Goal: Task Accomplishment & Management: Use online tool/utility

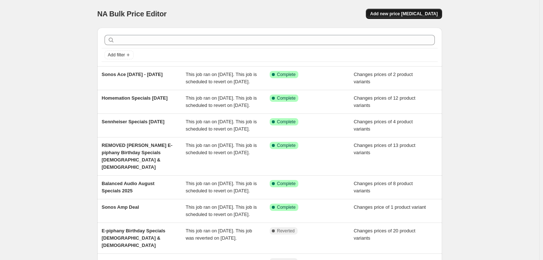
click at [415, 14] on span "Add new price [MEDICAL_DATA]" at bounding box center [405, 14] width 68 height 6
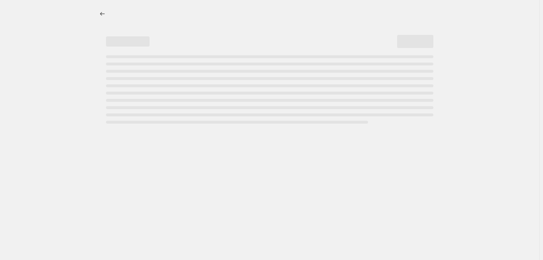
select select "percentage"
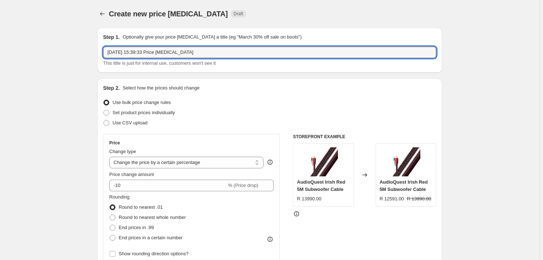
drag, startPoint x: 210, startPoint y: 49, endPoint x: 65, endPoint y: 46, distance: 144.6
type input "Sonos Back to school Promo August"
click at [113, 113] on label "Set product prices individually" at bounding box center [139, 113] width 72 height 10
click at [104, 110] on input "Set product prices individually" at bounding box center [104, 110] width 0 height 0
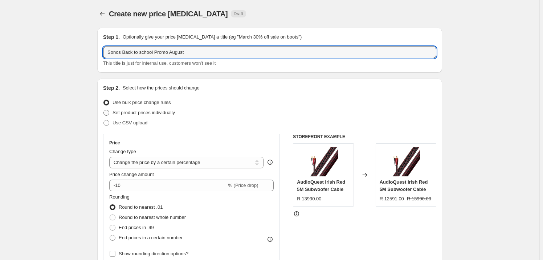
radio input "true"
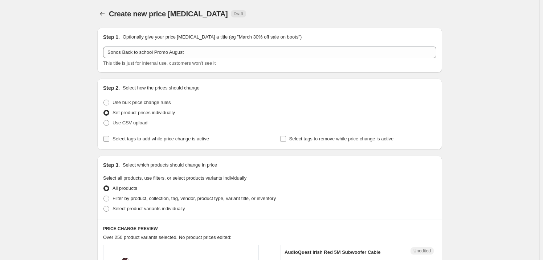
click at [155, 138] on span "Select tags to add while price change is active" at bounding box center [161, 138] width 97 height 5
click at [109, 138] on input "Select tags to add while price change is active" at bounding box center [107, 139] width 6 height 6
checkbox input "true"
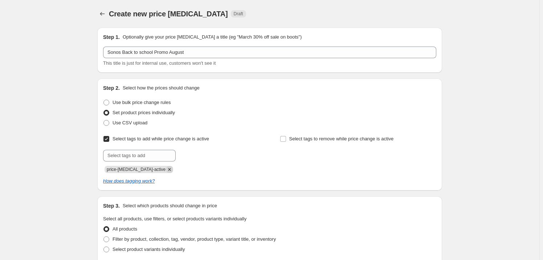
click at [166, 172] on icon "Remove price-change-job-active" at bounding box center [169, 169] width 7 height 7
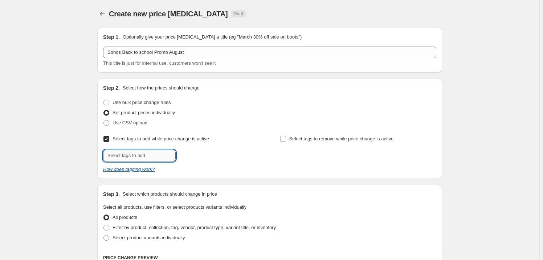
click at [159, 157] on input "text" at bounding box center [139, 156] width 73 height 12
drag, startPoint x: 159, startPoint y: 154, endPoint x: 105, endPoint y: 154, distance: 53.4
click at [105, 154] on input "So" at bounding box center [139, 156] width 73 height 12
type input "Planet SP"
click at [190, 152] on b "Add" at bounding box center [186, 154] width 8 height 5
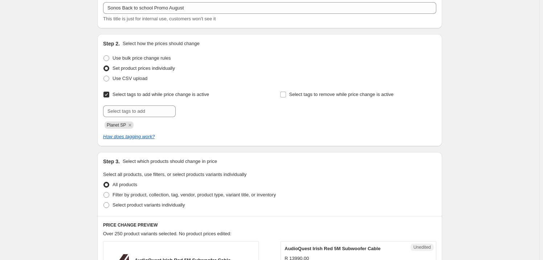
scroll to position [165, 0]
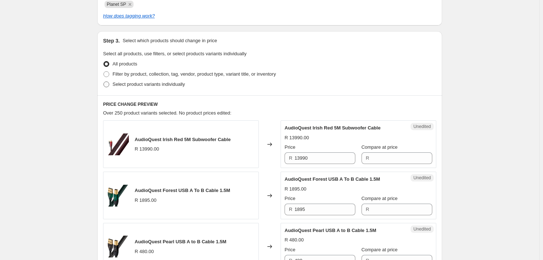
click at [134, 82] on span "Select product variants individually" at bounding box center [149, 83] width 72 height 5
click at [104, 82] on input "Select product variants individually" at bounding box center [104, 81] width 0 height 0
radio input "true"
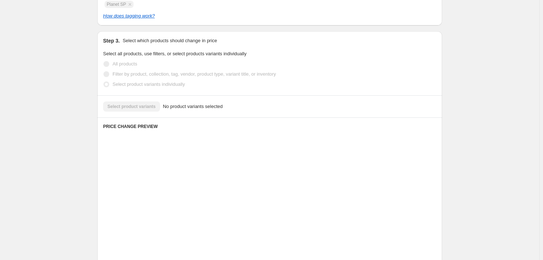
scroll to position [162, 0]
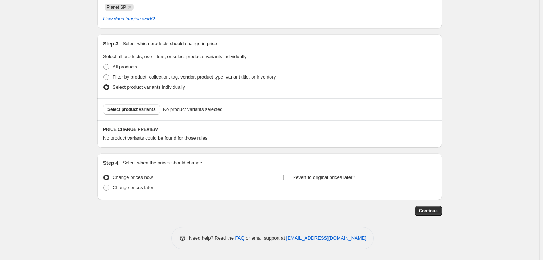
click at [149, 108] on span "Select product variants" at bounding box center [132, 109] width 48 height 6
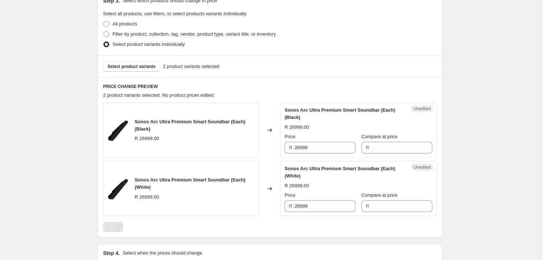
scroll to position [294, 0]
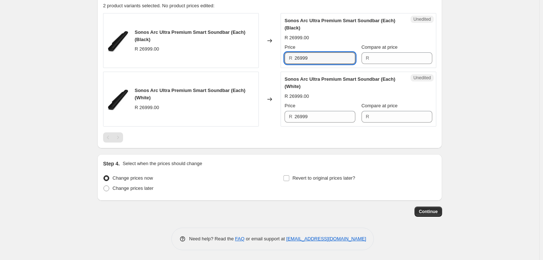
drag, startPoint x: 325, startPoint y: 63, endPoint x: 241, endPoint y: 61, distance: 83.9
click at [241, 61] on div "Sonos Arc Ultra Premium Smart Soundbar (Each) (Black) R 26999.00 Changed to Une…" at bounding box center [270, 40] width 334 height 55
type input "26999"
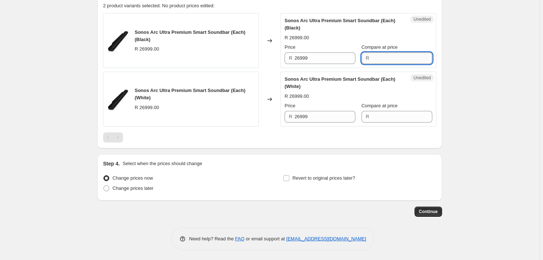
click at [403, 58] on input "Compare at price" at bounding box center [402, 58] width 61 height 12
paste input "26999"
type input "26999"
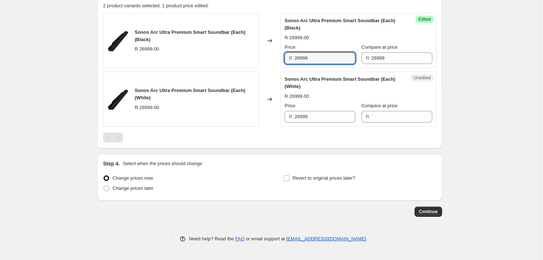
drag, startPoint x: 329, startPoint y: 58, endPoint x: 274, endPoint y: 56, distance: 55.2
click at [274, 56] on div "Sonos Arc Ultra Premium Smart Soundbar (Each) (Black) R 26999.00 Changed to Suc…" at bounding box center [270, 40] width 334 height 55
type input "22999"
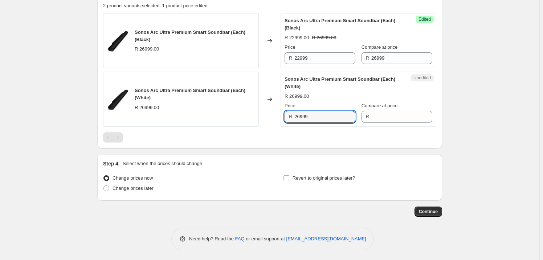
drag, startPoint x: 310, startPoint y: 116, endPoint x: 267, endPoint y: 116, distance: 43.2
click at [267, 116] on div "Sonos Arc Ultra Premium Smart Soundbar (Each) (White) R 26999.00 Changed to Une…" at bounding box center [270, 99] width 334 height 55
type input "26999"
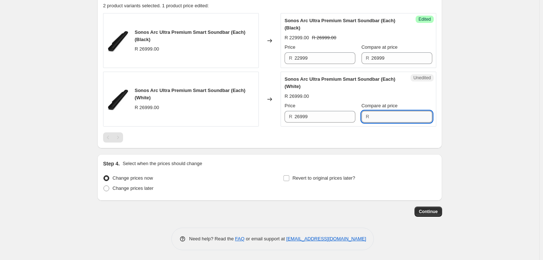
click at [399, 117] on input "Compare at price" at bounding box center [402, 117] width 61 height 12
paste input "26999"
type input "26999"
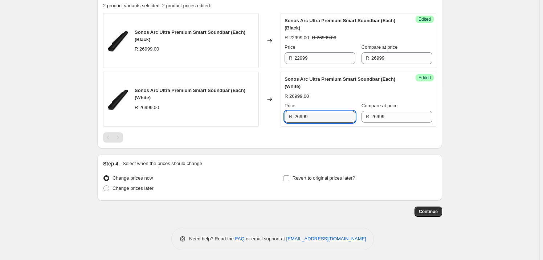
drag, startPoint x: 339, startPoint y: 113, endPoint x: 272, endPoint y: 115, distance: 66.5
click at [272, 115] on div "Sonos Arc Ultra Premium Smart Soundbar (Each) (White) R 26999.00 Changed to Suc…" at bounding box center [270, 99] width 334 height 55
type input "22999"
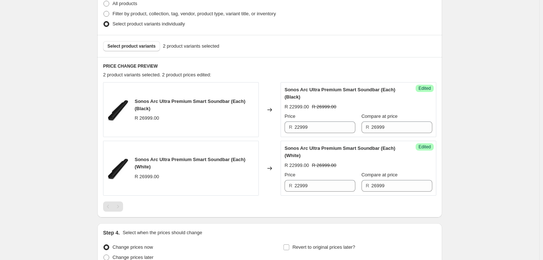
scroll to position [162, 0]
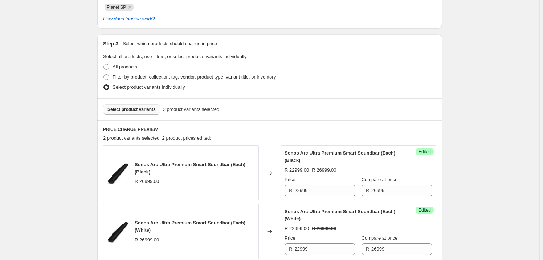
click at [130, 107] on span "Select product variants" at bounding box center [132, 109] width 48 height 6
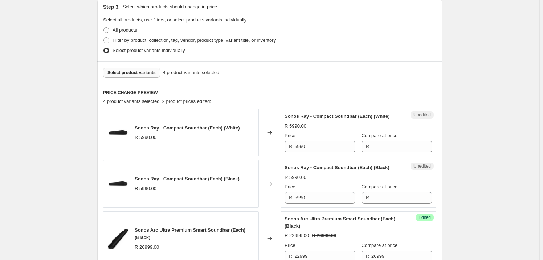
scroll to position [228, 0]
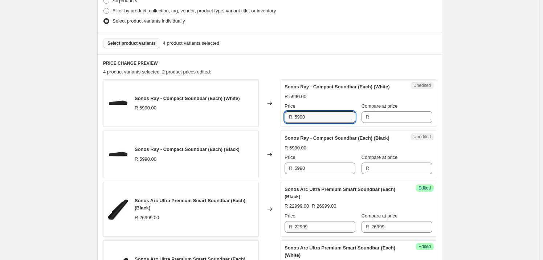
drag, startPoint x: 320, startPoint y: 118, endPoint x: 265, endPoint y: 116, distance: 54.9
click at [265, 116] on div "Sonos Ray - Compact Soundbar (Each) (White) R 5990.00 Changed to Unedited Sonos…" at bounding box center [270, 103] width 334 height 48
type input "5990"
click at [372, 117] on input "Compare at price" at bounding box center [402, 117] width 61 height 12
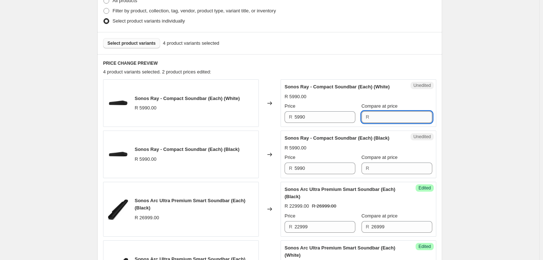
paste input "5990"
type input "5990"
click at [312, 120] on input "5990" at bounding box center [325, 117] width 61 height 12
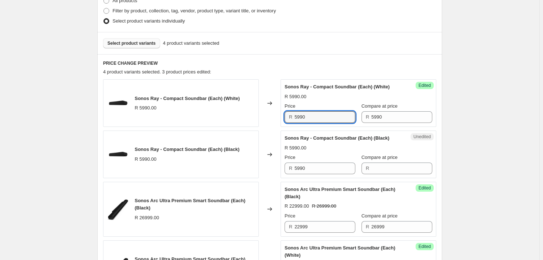
drag, startPoint x: 313, startPoint y: 116, endPoint x: 265, endPoint y: 113, distance: 48.0
click at [265, 113] on div "Sonos Ray - Compact Soundbar (Each) (White) R 5990.00 Changed to Success Edited…" at bounding box center [270, 103] width 334 height 48
type input "4999"
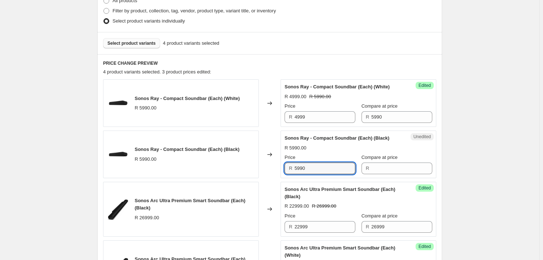
drag, startPoint x: 315, startPoint y: 168, endPoint x: 238, endPoint y: 168, distance: 76.7
click at [238, 168] on div "Sonos Ray - Compact Soundbar (Each) (Black) R 5990.00 Changed to Unedited Sonos…" at bounding box center [270, 154] width 334 height 48
type input "5990"
click at [378, 170] on input "Compare at price" at bounding box center [402, 168] width 61 height 12
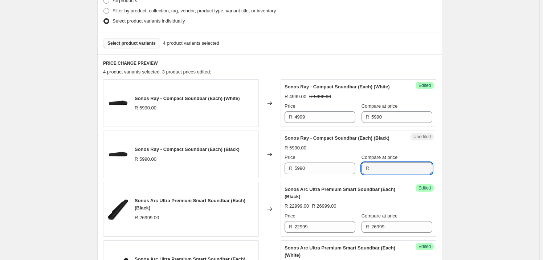
paste input "5990"
type input "5990"
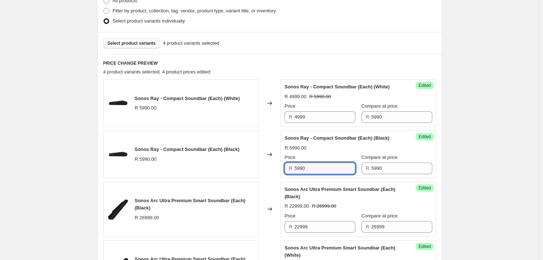
drag, startPoint x: 328, startPoint y: 165, endPoint x: 225, endPoint y: 164, distance: 102.8
click at [225, 164] on div "Sonos Ray - Compact Soundbar (Each) (Black) R 5990.00 Changed to Success Edited…" at bounding box center [270, 154] width 334 height 48
type input "4999"
click at [136, 42] on span "Select product variants" at bounding box center [132, 43] width 48 height 6
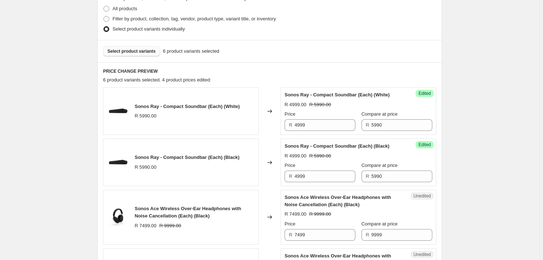
scroll to position [216, 0]
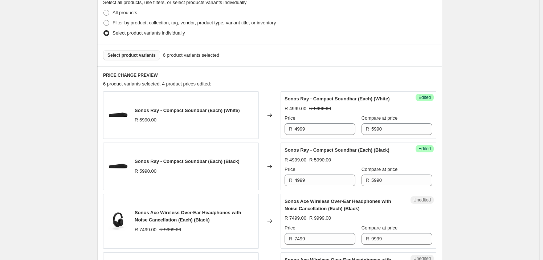
click at [140, 59] on button "Select product variants" at bounding box center [131, 55] width 57 height 10
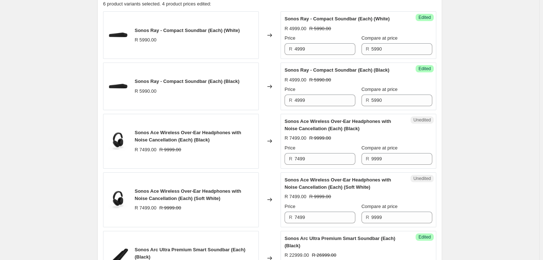
scroll to position [315, 0]
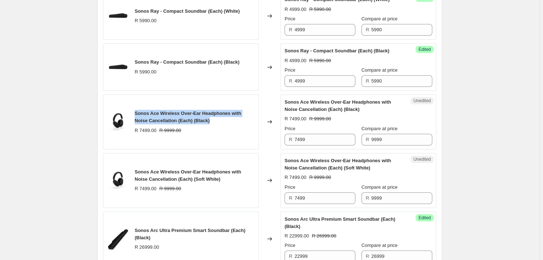
drag, startPoint x: 209, startPoint y: 119, endPoint x: 136, endPoint y: 114, distance: 73.6
click at [136, 114] on div "Sonos Ace Wireless Over-Ear Headphones with Noise Cancellation (Each) (Black) R…" at bounding box center [181, 121] width 156 height 55
copy span "Sonos Ace Wireless Over-Ear Headphones with Noise Cancellation (Each) (Black)"
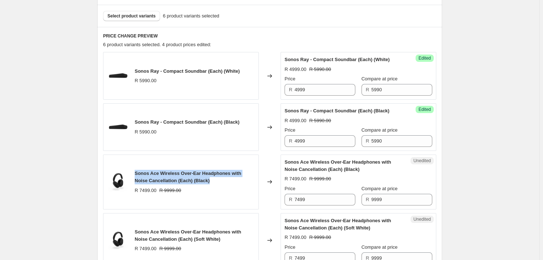
scroll to position [150, 0]
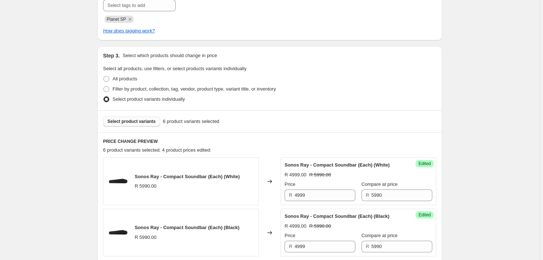
click at [136, 121] on span "Select product variants" at bounding box center [132, 121] width 48 height 6
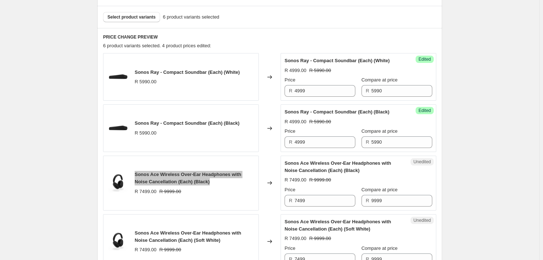
scroll to position [282, 0]
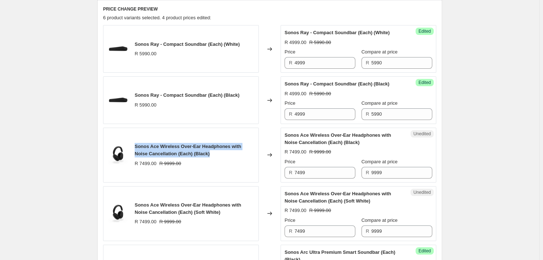
click at [171, 156] on span "Sonos Ace Wireless Over-Ear Headphones with Noise Cancellation (Each) (Black)" at bounding box center [188, 150] width 106 height 13
drag, startPoint x: 200, startPoint y: 154, endPoint x: 135, endPoint y: 142, distance: 66.5
click at [135, 142] on div "Sonos Ace Wireless Over-Ear Headphones with Noise Cancellation (Each) (Black) R…" at bounding box center [181, 155] width 156 height 55
copy span "Sonos Ace Wireless Over-Ear Headphones with Noise Cancellation (Each) (Black)"
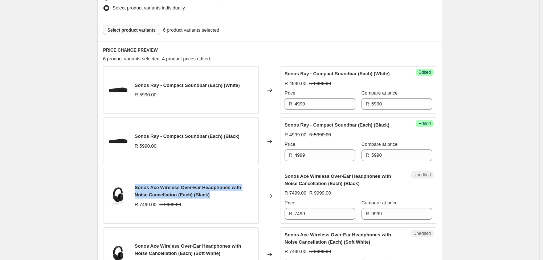
scroll to position [183, 0]
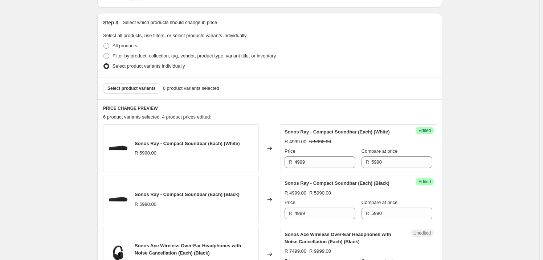
click at [153, 82] on div "Select product variants 6 product variants selected" at bounding box center [269, 88] width 345 height 22
click at [153, 86] on span "Select product variants" at bounding box center [132, 88] width 48 height 6
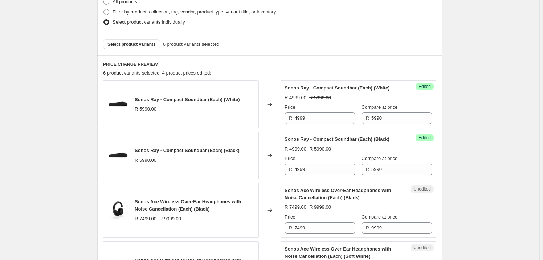
scroll to position [315, 0]
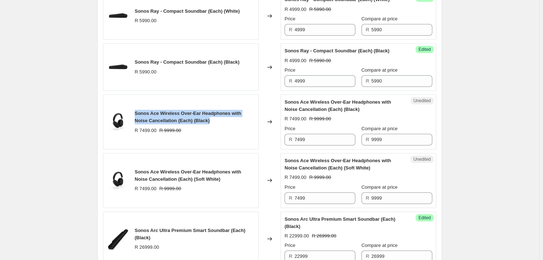
drag, startPoint x: 136, startPoint y: 110, endPoint x: 209, endPoint y: 121, distance: 74.1
click at [209, 121] on div "Sonos Ace Wireless Over-Ear Headphones with Noise Cancellation (Each) (Black) R…" at bounding box center [181, 121] width 156 height 55
copy span "Sonos Ace Wireless Over-Ear Headphones with Noise Cancellation (Each) (Black)"
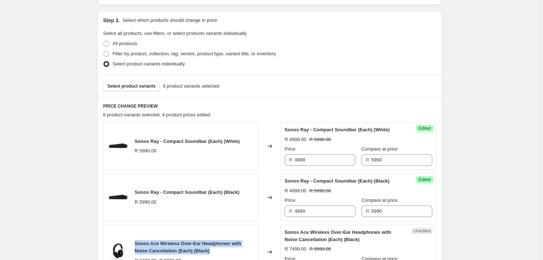
scroll to position [183, 0]
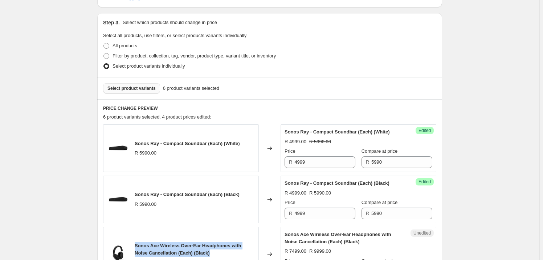
click at [140, 86] on span "Select product variants" at bounding box center [132, 88] width 48 height 6
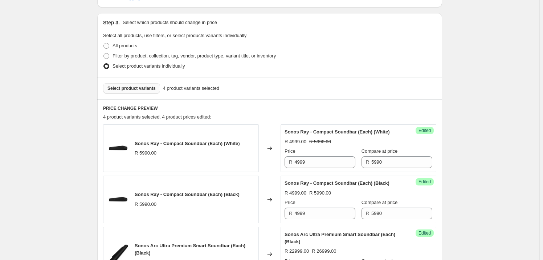
click at [129, 85] on button "Select product variants" at bounding box center [131, 88] width 57 height 10
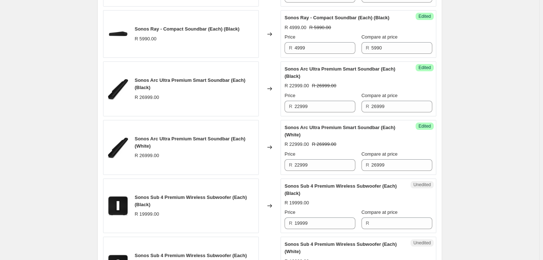
scroll to position [381, 0]
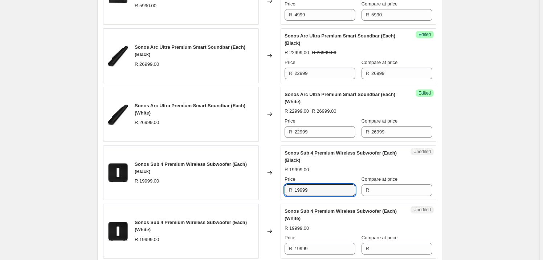
drag, startPoint x: 323, startPoint y: 190, endPoint x: 265, endPoint y: 190, distance: 57.8
click at [265, 190] on div "Sonos Sub 4 Premium Wireless Subwoofer (Each) (Black) R 19999.00 Changed to Une…" at bounding box center [270, 172] width 334 height 55
type input "19999"
click at [391, 188] on input "Compare at price" at bounding box center [402, 190] width 61 height 12
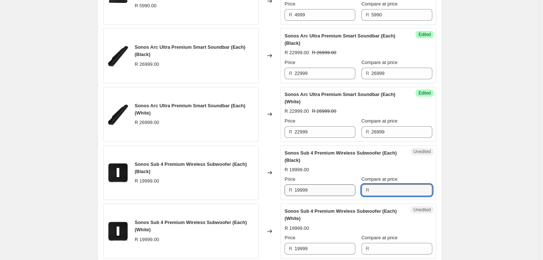
paste input "19999"
type input "19999"
drag, startPoint x: 302, startPoint y: 248, endPoint x: 259, endPoint y: 248, distance: 42.9
click at [259, 248] on div "Sonos Sub 4 Premium Wireless Subwoofer (Each) (White) R 19999.00 Changed to Une…" at bounding box center [270, 230] width 334 height 55
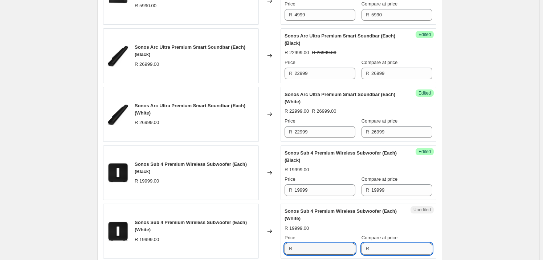
type input "19999"
click at [400, 247] on input "Compare at price" at bounding box center [402, 249] width 61 height 12
paste input "19999"
type input "19999"
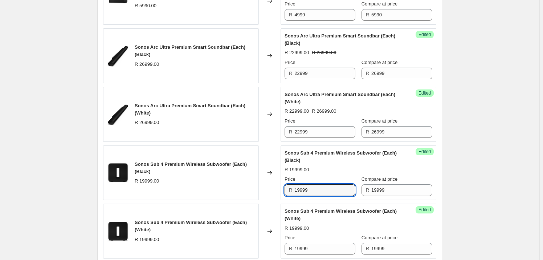
drag, startPoint x: 316, startPoint y: 189, endPoint x: 276, endPoint y: 189, distance: 40.7
click at [276, 189] on div "Sonos Sub 4 Premium Wireless Subwoofer (Each) (Black) R 19999.00 Changed to Suc…" at bounding box center [270, 172] width 334 height 55
type input "16999"
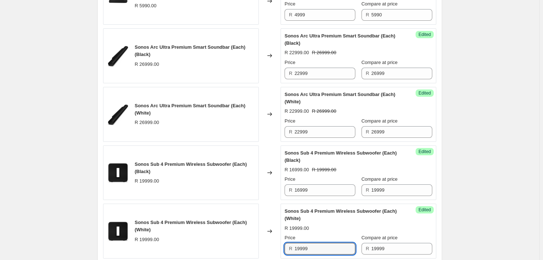
drag, startPoint x: 331, startPoint y: 246, endPoint x: 246, endPoint y: 246, distance: 85.7
click at [246, 246] on div "Sonos Sub 4 Premium Wireless Subwoofer (Each) (White) R 19999.00 Changed to Suc…" at bounding box center [270, 230] width 334 height 55
type input "16999"
click at [490, 170] on div "Create new price change job. This page is ready Create new price change job Dra…" at bounding box center [270, 6] width 540 height 774
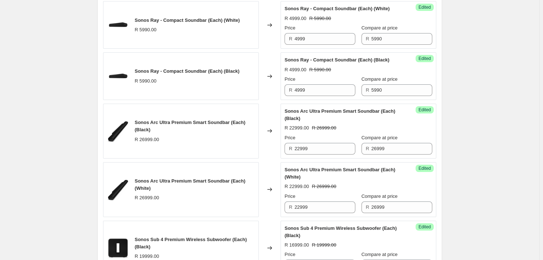
scroll to position [249, 0]
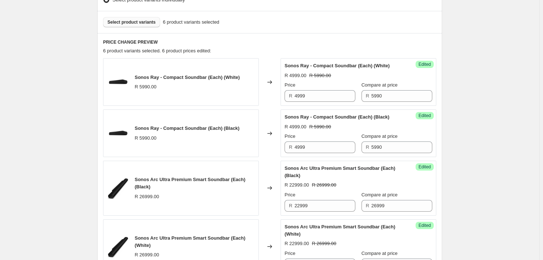
click at [134, 19] on span "Select product variants" at bounding box center [132, 22] width 48 height 6
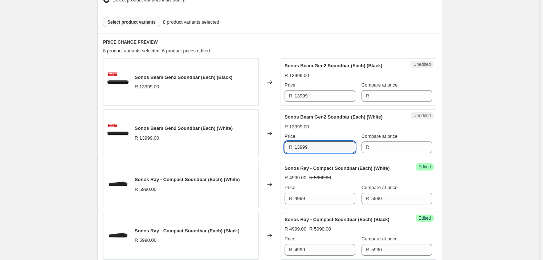
drag, startPoint x: 288, startPoint y: 149, endPoint x: 276, endPoint y: 148, distance: 12.0
click at [276, 148] on div "Sonos Beam Gen2 Soundbar (Each) (White) R 13999.00 Changed to Unedited Sonos Be…" at bounding box center [270, 133] width 334 height 48
type input "13999"
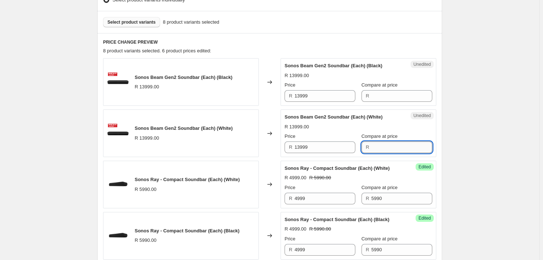
click at [380, 150] on input "Compare at price" at bounding box center [402, 147] width 61 height 12
paste input "13999"
type input "13999"
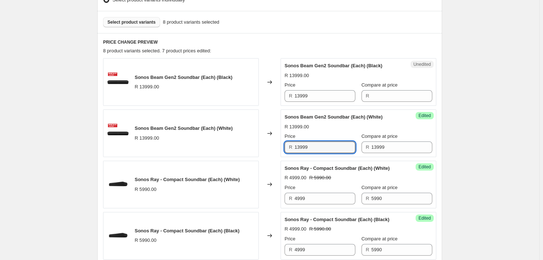
drag, startPoint x: 333, startPoint y: 149, endPoint x: 215, endPoint y: 146, distance: 117.8
click at [211, 146] on div "Sonos Beam Gen2 Soundbar (Each) (White) R 13999.00 Changed to Success Edited So…" at bounding box center [270, 133] width 334 height 48
type input "10999"
drag, startPoint x: 321, startPoint y: 97, endPoint x: 266, endPoint y: 91, distance: 54.8
click at [266, 91] on div "Sonos Beam Gen2 Soundbar (Each) (Black) R 13999.00 Changed to Unedited Sonos Be…" at bounding box center [270, 82] width 334 height 48
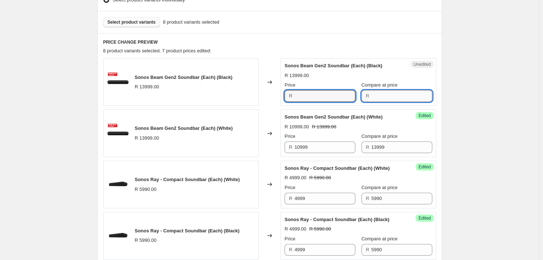
type input "13999"
click at [373, 93] on input "Compare at price" at bounding box center [402, 96] width 61 height 12
paste input "13999"
type input "13999"
drag, startPoint x: 316, startPoint y: 96, endPoint x: 240, endPoint y: 92, distance: 76.4
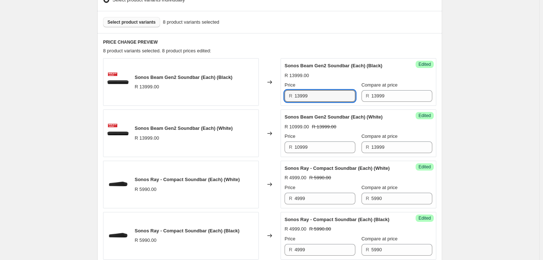
click at [240, 92] on div "Sonos Beam Gen2 Soundbar (Each) (Black) R 13999.00 Changed to Success Edited So…" at bounding box center [270, 82] width 334 height 48
type input "10999"
click at [482, 97] on div "Create new price change job. This page is ready Create new price change job Dra…" at bounding box center [270, 189] width 540 height 877
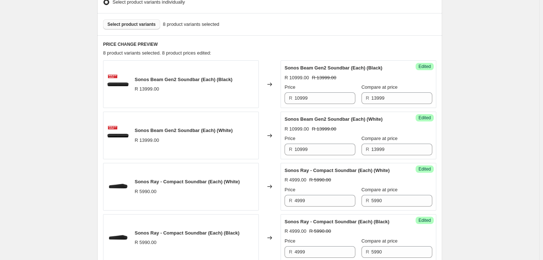
scroll to position [183, 0]
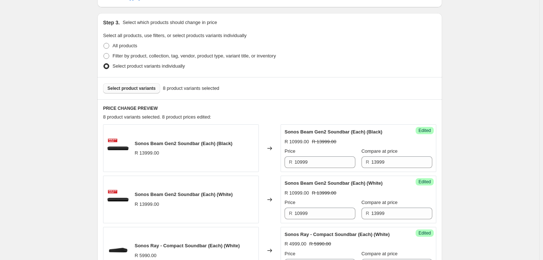
click at [138, 91] on button "Select product variants" at bounding box center [131, 88] width 57 height 10
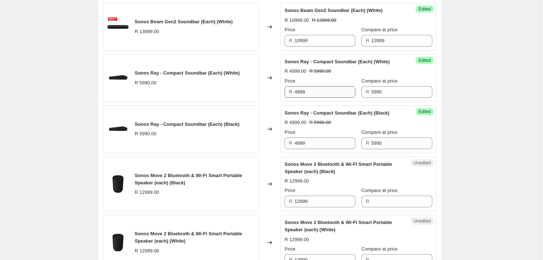
scroll to position [447, 0]
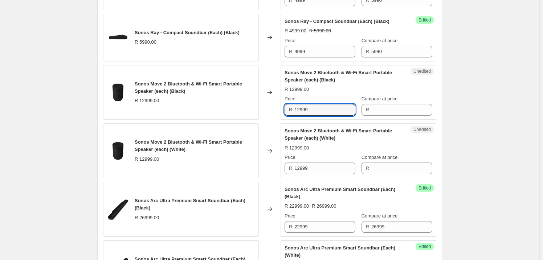
drag, startPoint x: 343, startPoint y: 108, endPoint x: 266, endPoint y: 109, distance: 77.4
click at [266, 109] on div "Sonos Move 2 Bluetooth & Wi-Fi Smart Portable Speaker (each) (Black) R 12999.00…" at bounding box center [270, 92] width 334 height 55
type input "12999"
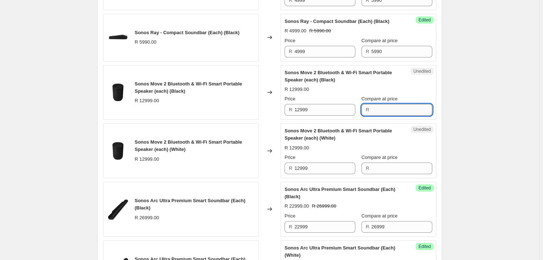
click at [409, 112] on input "Compare at price" at bounding box center [402, 110] width 61 height 12
paste input "12999"
type input "12999"
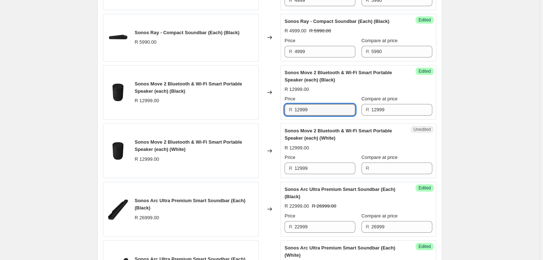
drag, startPoint x: 314, startPoint y: 105, endPoint x: 265, endPoint y: 107, distance: 49.5
click at [265, 107] on div "Sonos Move 2 Bluetooth & Wi-Fi Smart Portable Speaker (each) (Black) R 12999.00…" at bounding box center [270, 92] width 334 height 55
type input "9999"
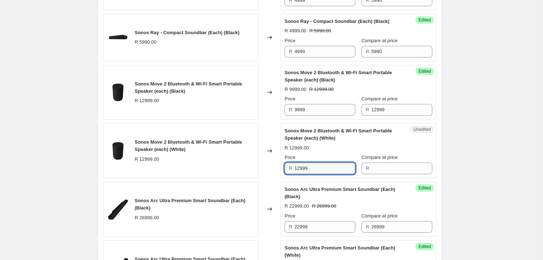
drag, startPoint x: 327, startPoint y: 167, endPoint x: 227, endPoint y: 167, distance: 99.2
click at [227, 167] on div "Sonos Move 2 Bluetooth & Wi-Fi Smart Portable Speaker (each) (White) R 12999.00…" at bounding box center [270, 150] width 334 height 55
type input "12999"
click at [395, 168] on input "Compare at price" at bounding box center [402, 168] width 61 height 12
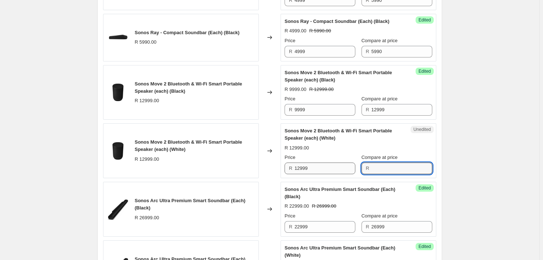
paste input "12999"
type input "12999"
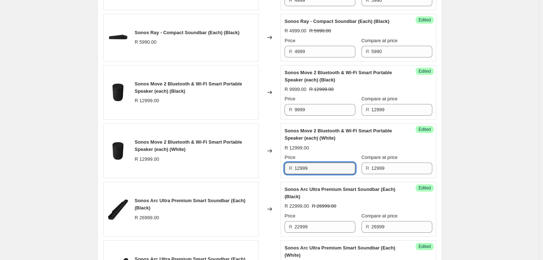
drag, startPoint x: 318, startPoint y: 166, endPoint x: 261, endPoint y: 164, distance: 57.1
click at [261, 164] on div "Sonos Move 2 Bluetooth & Wi-Fi Smart Portable Speaker (each) (White) R 12999.00…" at bounding box center [270, 150] width 334 height 55
type input "9999"
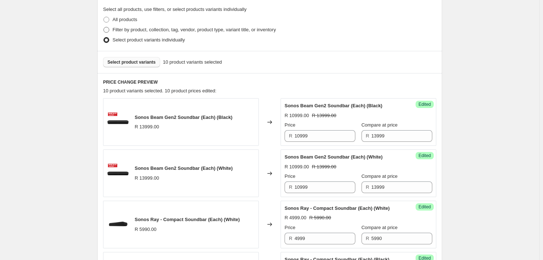
scroll to position [183, 0]
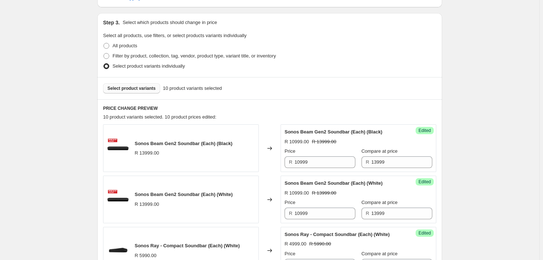
click at [127, 89] on span "Select product variants" at bounding box center [132, 88] width 48 height 6
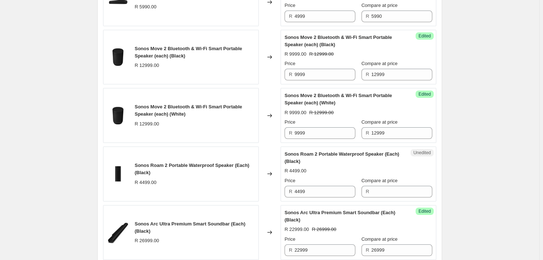
scroll to position [513, 0]
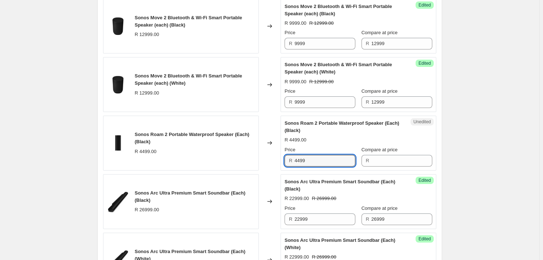
drag, startPoint x: 322, startPoint y: 163, endPoint x: 276, endPoint y: 159, distance: 45.9
click at [276, 159] on div "Sonos Roam 2 Portable Waterproof Speaker (Each) (Black) R 4499.00 Changed to Un…" at bounding box center [270, 143] width 334 height 55
type input "4499"
click at [400, 166] on div "Unedited Sonos Roam 2 Portable Waterproof Speaker (Each) (Black) R 4499.00 Pric…" at bounding box center [359, 143] width 156 height 55
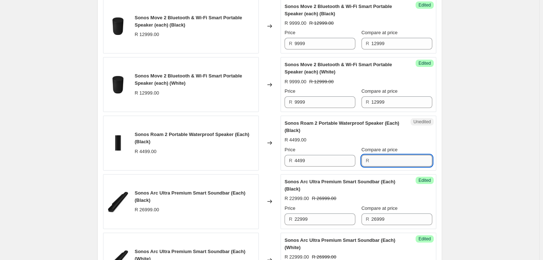
click at [401, 164] on input "Compare at price" at bounding box center [402, 161] width 61 height 12
paste input "4499"
type input "4499"
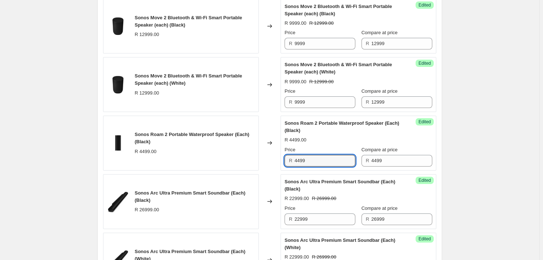
drag, startPoint x: 286, startPoint y: 159, endPoint x: 276, endPoint y: 158, distance: 9.1
click at [276, 158] on div "Sonos Roam 2 Portable Waterproof Speaker (Each) (Black) R 4499.00 Changed to Su…" at bounding box center [270, 143] width 334 height 55
type input "3999"
click at [494, 155] on div "Create new price change job. This page is ready Create new price change job Dra…" at bounding box center [270, 42] width 540 height 1110
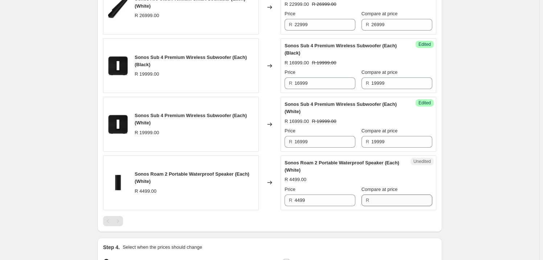
scroll to position [777, 0]
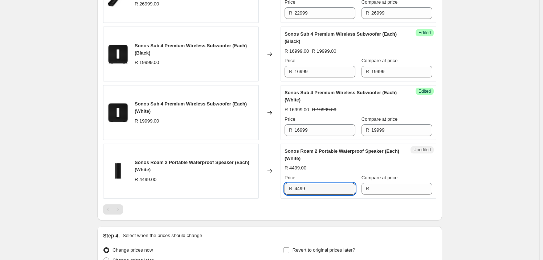
drag, startPoint x: 294, startPoint y: 186, endPoint x: 272, endPoint y: 186, distance: 22.2
click at [272, 186] on div "Sonos Roam 2 Portable Waterproof Speaker (Each) (White) R 4499.00 Changed to Un…" at bounding box center [270, 171] width 334 height 55
type input "4499"
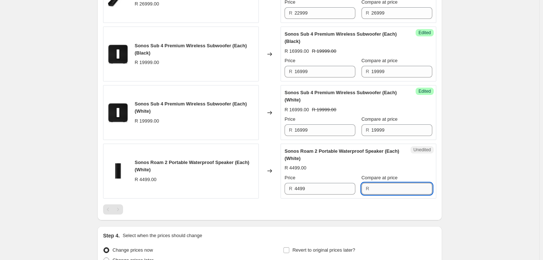
click at [389, 183] on input "Compare at price" at bounding box center [402, 189] width 61 height 12
paste input "4499"
type input "4499"
click at [238, 175] on div "Sonos Roam 2 Portable Waterproof Speaker (Each) (White) R 4499.00 Changed to Un…" at bounding box center [270, 171] width 334 height 55
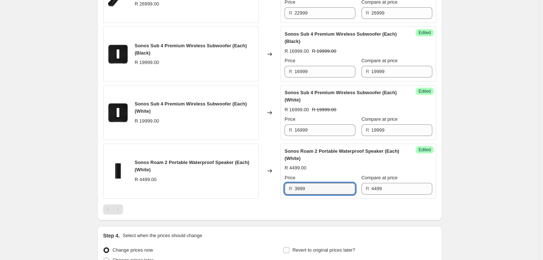
type input "3999"
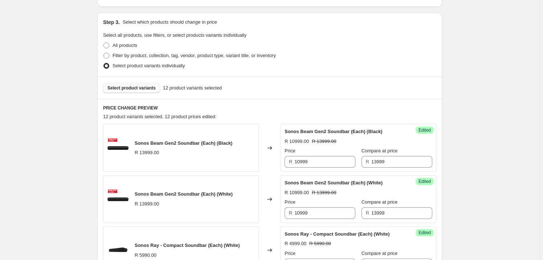
scroll to position [183, 0]
click at [129, 87] on span "Select product variants" at bounding box center [132, 88] width 48 height 6
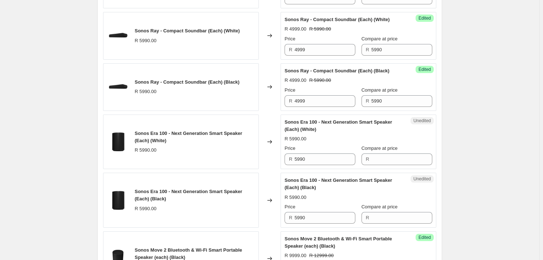
scroll to position [381, 0]
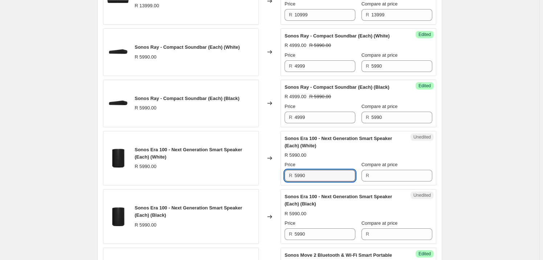
drag, startPoint x: 331, startPoint y: 175, endPoint x: 272, endPoint y: 175, distance: 58.5
click at [272, 175] on div "Sonos Era 100 - Next Generation Smart Speaker (Each) (White) R 5990.00 Changed …" at bounding box center [270, 158] width 334 height 55
type input "5990"
click at [373, 180] on input "Compare at price" at bounding box center [402, 176] width 61 height 12
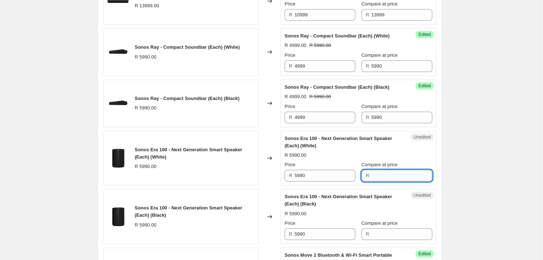
paste input "5990"
type input "5990"
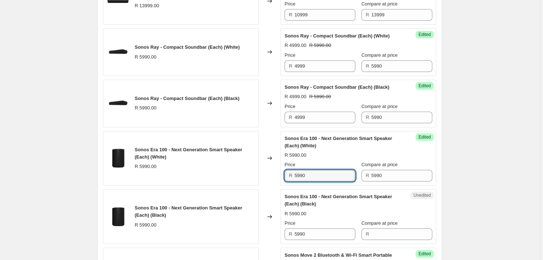
drag, startPoint x: 317, startPoint y: 179, endPoint x: 240, endPoint y: 169, distance: 77.4
click at [240, 169] on div "Sonos Era 100 - Next Generation Smart Speaker (Each) (White) R 5990.00 Changed …" at bounding box center [270, 158] width 334 height 55
type input "4999"
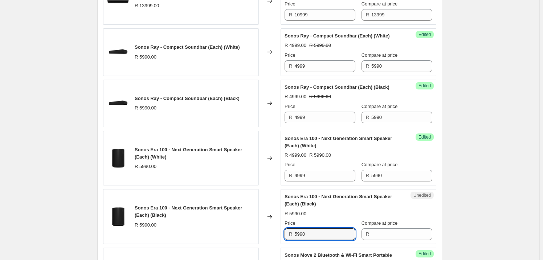
drag, startPoint x: 308, startPoint y: 235, endPoint x: 266, endPoint y: 230, distance: 42.5
click at [266, 230] on div "Sonos Era 100 - Next Generation Smart Speaker (Each) (Black) R 5990.00 Changed …" at bounding box center [270, 216] width 334 height 55
type input "5990"
click at [410, 234] on input "Compare at price" at bounding box center [402, 234] width 61 height 12
paste input "5990"
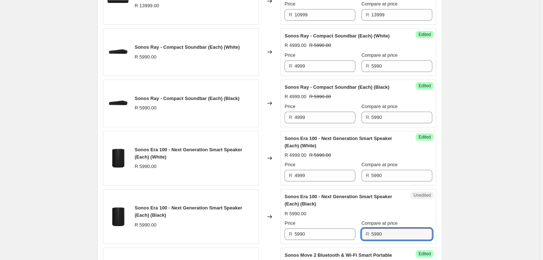
type input "5990"
drag, startPoint x: 273, startPoint y: 222, endPoint x: 255, endPoint y: 218, distance: 17.7
click at [255, 218] on div "Sonos Era 100 - Next Generation Smart Speaker (Each) (Black) R 5990.00 Changed …" at bounding box center [270, 216] width 334 height 55
type input "4999"
click at [475, 152] on div "Create new price change job. This page is ready Create new price change job Dra…" at bounding box center [270, 232] width 540 height 1227
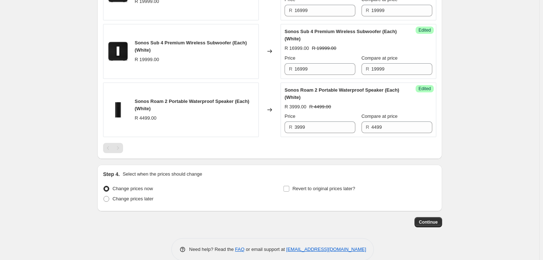
scroll to position [966, 0]
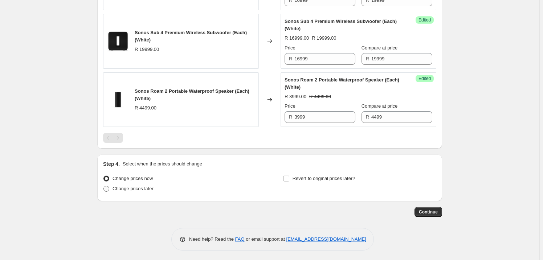
click at [122, 187] on span "Change prices later" at bounding box center [133, 188] width 41 height 5
click at [104, 186] on input "Change prices later" at bounding box center [104, 186] width 0 height 0
radio input "true"
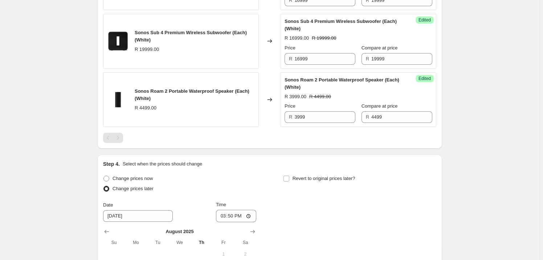
scroll to position [1064, 0]
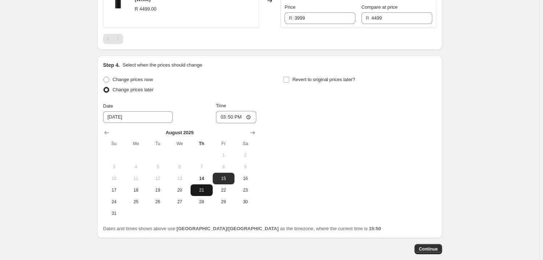
click at [201, 188] on span "21" at bounding box center [202, 190] width 16 height 6
type input "[DATE]"
click at [229, 118] on input "15:50" at bounding box center [236, 117] width 41 height 12
type input "00:00"
click at [291, 76] on label "Revert to original prices later?" at bounding box center [319, 79] width 72 height 10
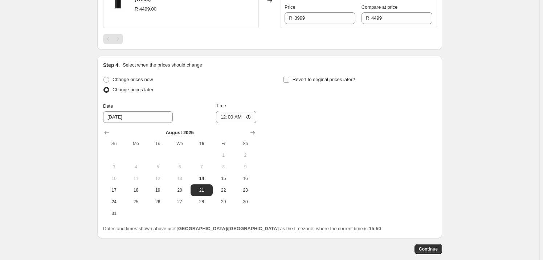
click at [290, 77] on input "Revert to original prices later?" at bounding box center [287, 80] width 6 height 6
checkbox input "true"
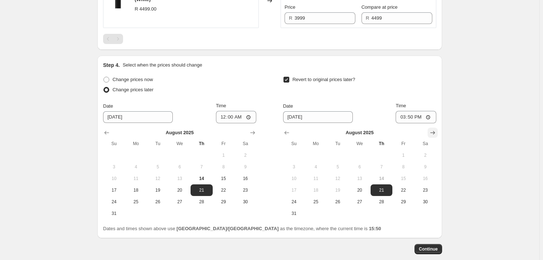
click at [437, 132] on icon "Show next month, September 2025" at bounding box center [432, 132] width 7 height 7
click at [359, 154] on span "3" at bounding box center [360, 155] width 16 height 6
type input "9/3/2025"
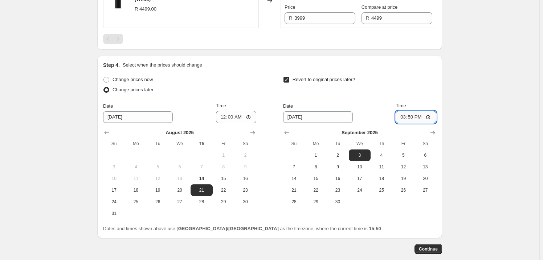
click at [411, 113] on input "15:50" at bounding box center [416, 117] width 41 height 12
type input "00:00"
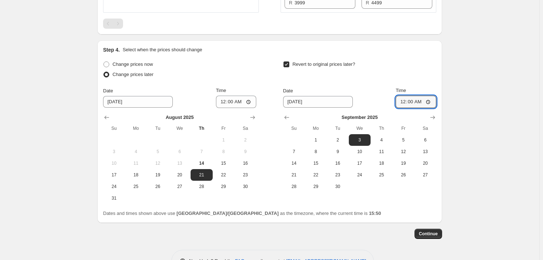
scroll to position [1101, 0]
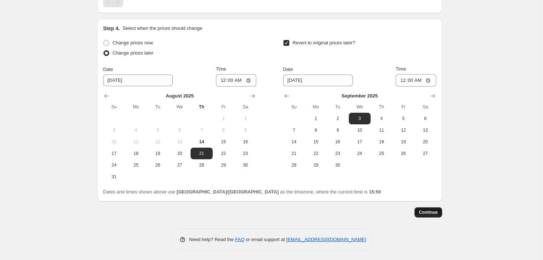
click at [435, 210] on span "Continue" at bounding box center [428, 212] width 19 height 6
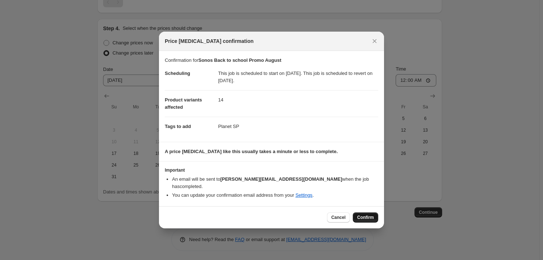
click at [357, 212] on button "Confirm" at bounding box center [365, 217] width 25 height 10
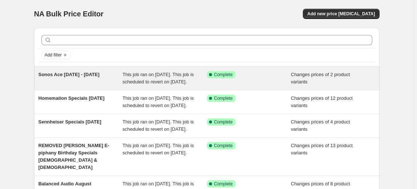
click at [73, 77] on span "Sonos Ace [DATE] - [DATE]" at bounding box center [69, 74] width 61 height 5
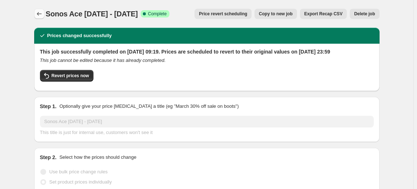
click at [36, 14] on button "Price change jobs" at bounding box center [39, 14] width 10 height 10
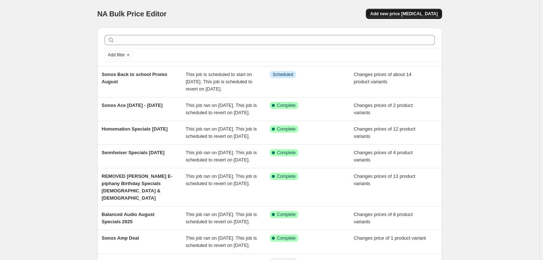
click at [434, 10] on button "Add new price [MEDICAL_DATA]" at bounding box center [404, 14] width 76 height 10
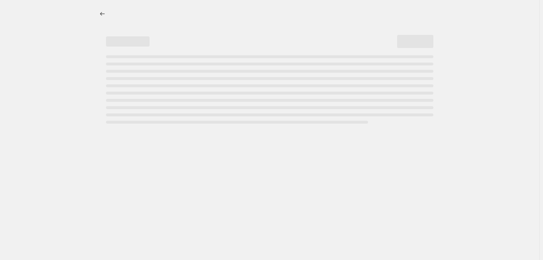
select select "percentage"
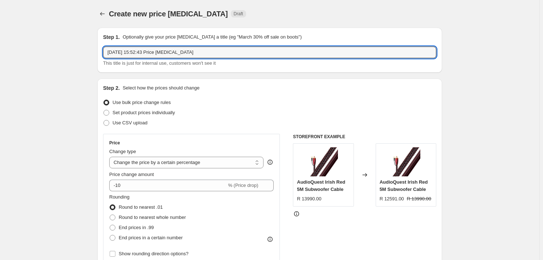
drag, startPoint x: 207, startPoint y: 51, endPoint x: 35, endPoint y: 44, distance: 173.1
type input "Sonos bundle deals [DATE]"
click at [130, 112] on span "Set product prices individually" at bounding box center [144, 112] width 62 height 5
click at [104, 110] on input "Set product prices individually" at bounding box center [104, 110] width 0 height 0
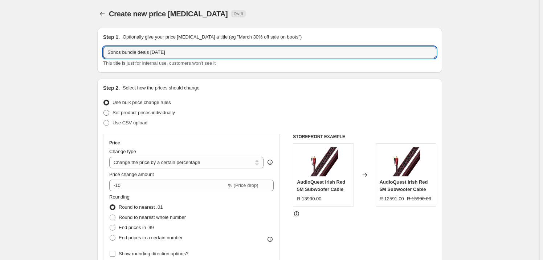
radio input "true"
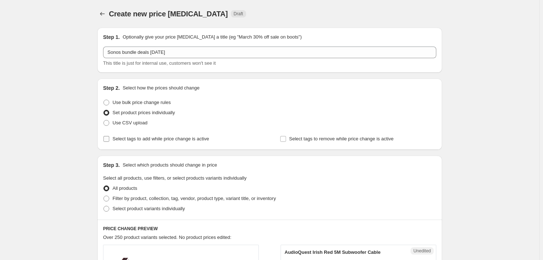
click at [109, 140] on input "Select tags to add while price change is active" at bounding box center [107, 139] width 6 height 6
checkbox input "true"
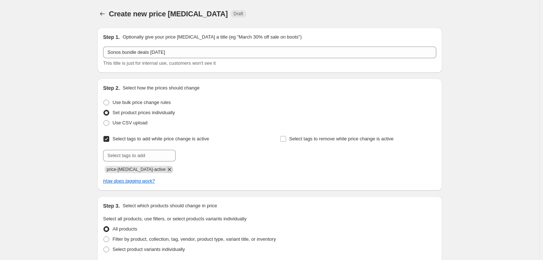
click at [166, 167] on icon "Remove price-change-job-active" at bounding box center [169, 169] width 7 height 7
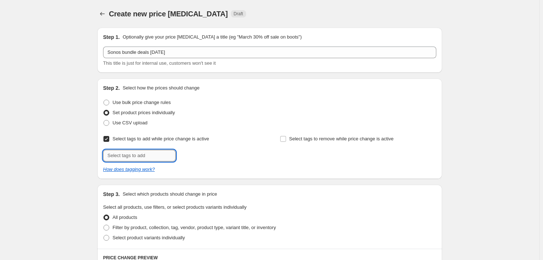
click at [154, 155] on input "text" at bounding box center [139, 156] width 73 height 12
type input "Planet SP"
click at [188, 159] on button "Add Planet SP" at bounding box center [197, 155] width 39 height 10
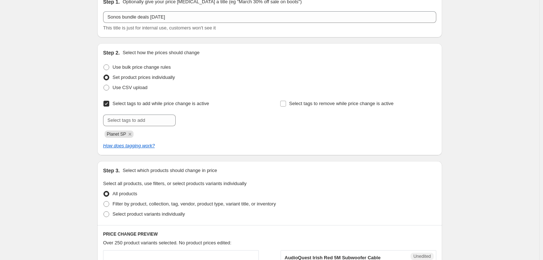
scroll to position [132, 0]
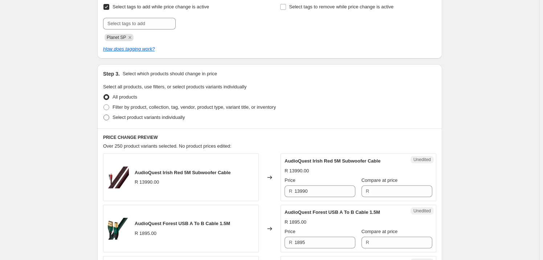
click at [120, 114] on span "Select product variants individually" at bounding box center [149, 116] width 72 height 5
click at [104, 114] on input "Select product variants individually" at bounding box center [104, 114] width 0 height 0
radio input "true"
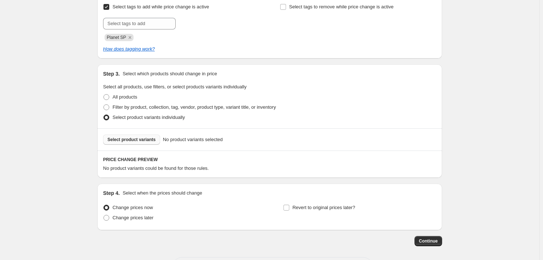
click at [137, 138] on span "Select product variants" at bounding box center [132, 140] width 48 height 6
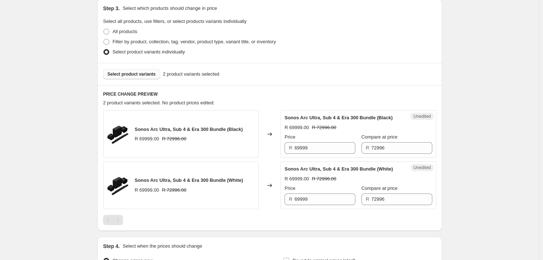
scroll to position [198, 0]
drag, startPoint x: 321, startPoint y: 154, endPoint x: 321, endPoint y: 150, distance: 4.0
click at [321, 154] on div "Unedited Sonos Arc Ultra, Sub 4 & Era 300 Bundle (Black) R 69999.00 R 72996.00 …" at bounding box center [359, 133] width 156 height 48
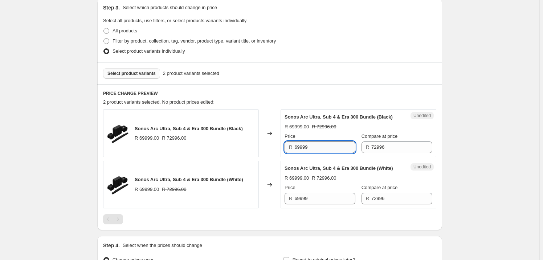
click at [321, 147] on input "69999" at bounding box center [325, 147] width 61 height 12
drag, startPoint x: 321, startPoint y: 147, endPoint x: 228, endPoint y: 147, distance: 93.4
click at [228, 147] on div "Sonos Arc Ultra, Sub 4 & Era 300 Bundle (Black) R 69999.00 R 72996.00 Changed t…" at bounding box center [270, 133] width 334 height 48
type input "64999"
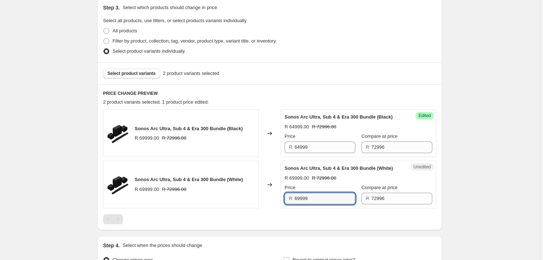
drag, startPoint x: 319, startPoint y: 198, endPoint x: 230, endPoint y: 199, distance: 89.0
click at [230, 199] on div "Sonos Arc Ultra, Sub 4 & Era 300 Bundle (White) R 69999.00 R 72996.00 Changed t…" at bounding box center [270, 185] width 334 height 48
type input "64999"
click at [510, 168] on div "Create new price [MEDICAL_DATA]. This page is ready Create new price [MEDICAL_D…" at bounding box center [270, 72] width 540 height 541
click at [137, 73] on span "Select product variants" at bounding box center [132, 73] width 48 height 6
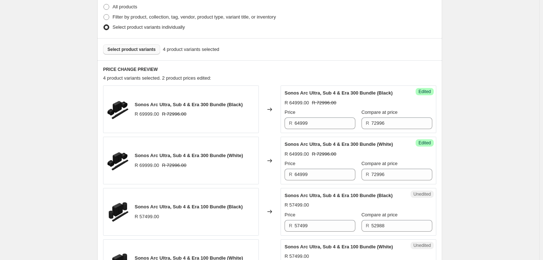
scroll to position [264, 0]
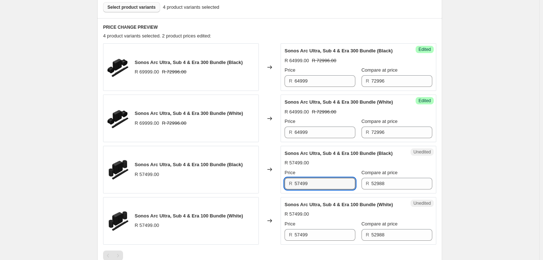
drag, startPoint x: 345, startPoint y: 184, endPoint x: 229, endPoint y: 168, distance: 117.0
click at [229, 168] on div "Sonos Arc Ultra, Sub 4 & Era 100 Bundle (Black) R 57499.00 Changed to Unedited …" at bounding box center [270, 170] width 334 height 48
click at [323, 183] on input "57499" at bounding box center [325, 184] width 61 height 12
drag, startPoint x: 323, startPoint y: 183, endPoint x: 226, endPoint y: 185, distance: 97.4
click at [226, 185] on div "Sonos Arc Ultra, Sub 4 & Era 100 Bundle (Black) R 57499.00 Changed to Unedited …" at bounding box center [270, 170] width 334 height 48
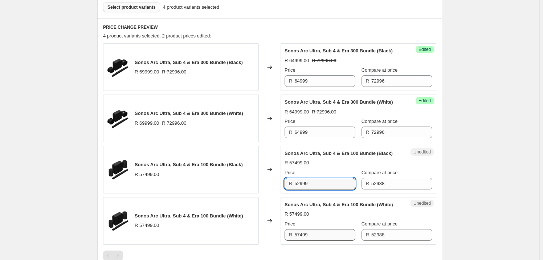
type input "52999"
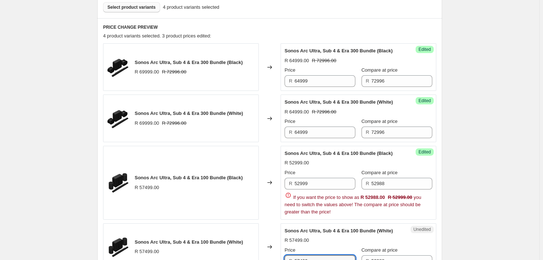
drag, startPoint x: 324, startPoint y: 230, endPoint x: 256, endPoint y: 230, distance: 67.9
click at [256, 230] on div "Sonos Arc Ultra, Sub 4 & Era 100 Bundle (White) R 57499.00 Changed to Unedited …" at bounding box center [270, 247] width 334 height 48
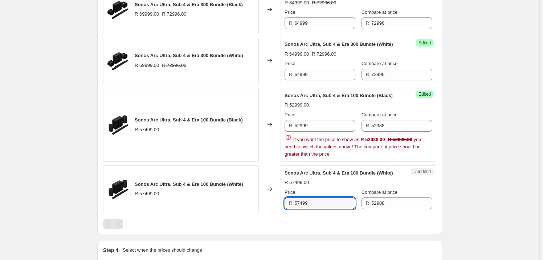
scroll to position [363, 0]
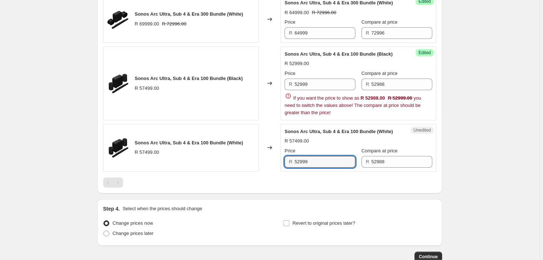
type input "52999"
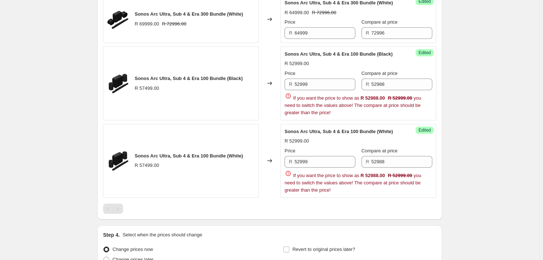
click at [381, 79] on input "52988" at bounding box center [402, 84] width 61 height 12
drag, startPoint x: 369, startPoint y: 82, endPoint x: 340, endPoint y: 82, distance: 29.8
click at [340, 82] on div "Price R 52999 Compare at price R 52988" at bounding box center [359, 80] width 148 height 20
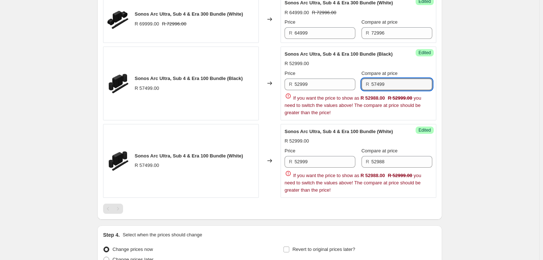
type input "57499"
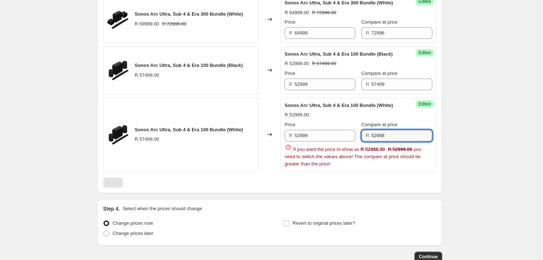
drag, startPoint x: 400, startPoint y: 158, endPoint x: 357, endPoint y: 157, distance: 42.9
click at [357, 157] on div "Price R 52999 Compare at price R 52988 If you want the price to show as R 52988…" at bounding box center [359, 144] width 148 height 47
type input "57499"
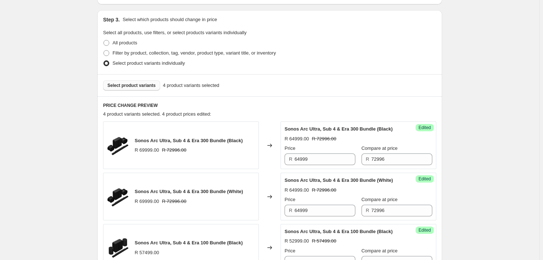
scroll to position [165, 0]
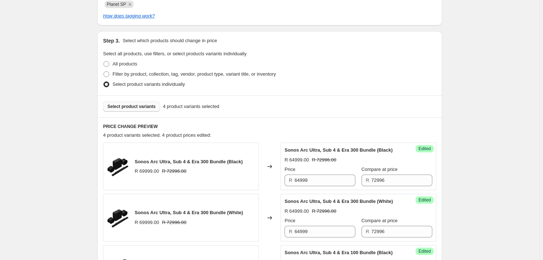
click at [137, 101] on button "Select product variants" at bounding box center [131, 106] width 57 height 10
click at [140, 105] on span "Select product variants" at bounding box center [132, 107] width 48 height 6
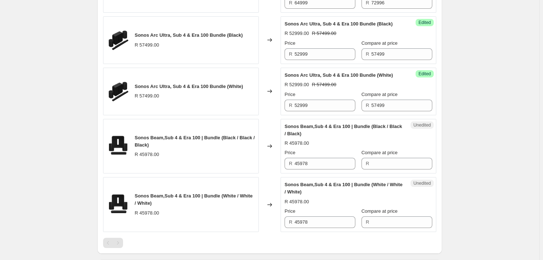
scroll to position [396, 0]
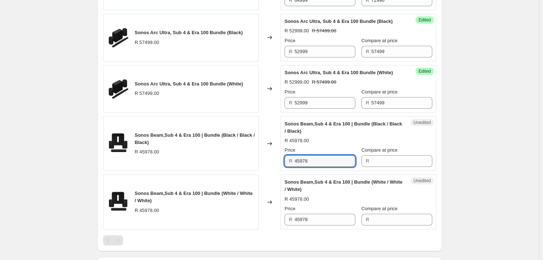
drag, startPoint x: 323, startPoint y: 159, endPoint x: 251, endPoint y: 154, distance: 72.1
click at [251, 154] on div "Sonos Beam,Sub 4 & Era 100 | Bundle (Black / Black / Black) R 45978.00 Changed …" at bounding box center [270, 143] width 334 height 55
type input "45978"
click at [382, 160] on input "Compare at price" at bounding box center [402, 161] width 61 height 12
paste input "45978"
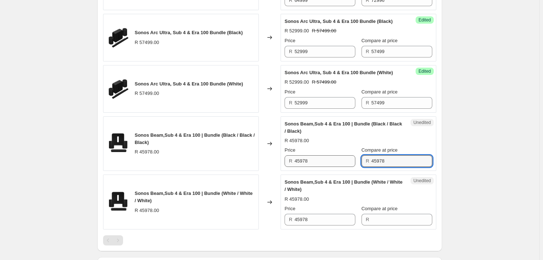
type input "45978"
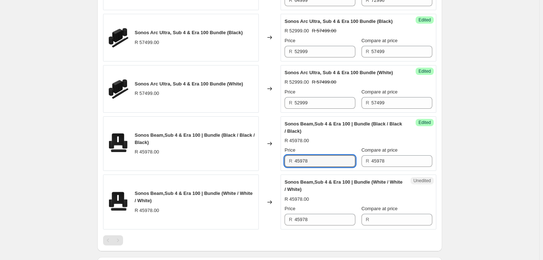
drag, startPoint x: 319, startPoint y: 157, endPoint x: 260, endPoint y: 155, distance: 58.9
click at [260, 155] on div "Sonos Beam,Sub 4 & Era 100 | Bundle (Black / Black / Black) R 45978.00 Changed …" at bounding box center [270, 143] width 334 height 55
type input "40999"
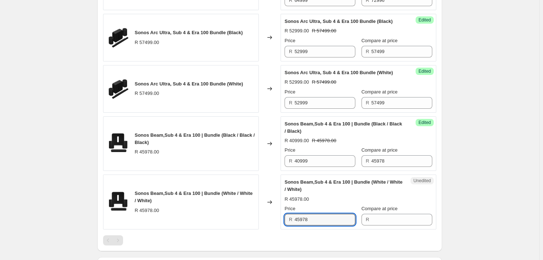
drag, startPoint x: 311, startPoint y: 217, endPoint x: 279, endPoint y: 209, distance: 33.1
click at [279, 209] on div "Sonos Beam,Sub 4 & Era 100 | Bundle (White / White / White) R 45978.00 Changed …" at bounding box center [270, 201] width 334 height 55
type input "45978"
click at [372, 214] on input "Compare at price" at bounding box center [402, 220] width 61 height 12
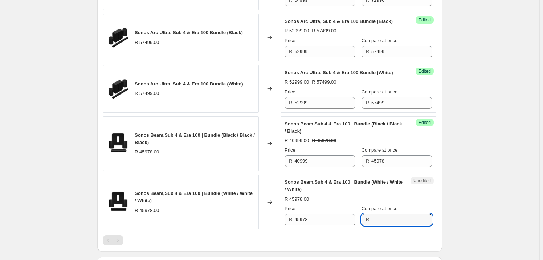
paste input "45978"
type input "45978"
drag, startPoint x: 334, startPoint y: 211, endPoint x: 299, endPoint y: 213, distance: 35.3
click at [299, 213] on div "Price R 45978" at bounding box center [320, 215] width 71 height 20
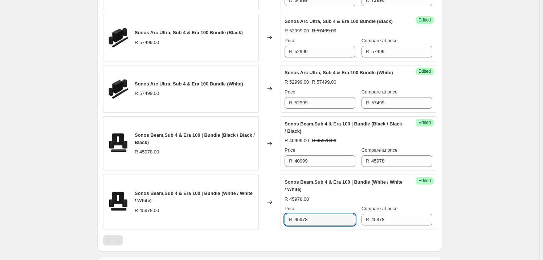
drag, startPoint x: 318, startPoint y: 217, endPoint x: 275, endPoint y: 216, distance: 42.5
click at [276, 215] on div "Sonos Beam,Sub 4 & Era 100 | Bundle (White / White / White) R 45978.00 Changed …" at bounding box center [270, 201] width 334 height 55
type input "40999"
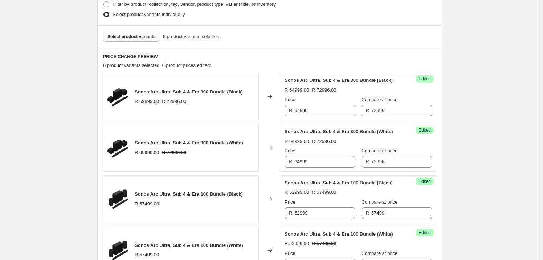
scroll to position [231, 0]
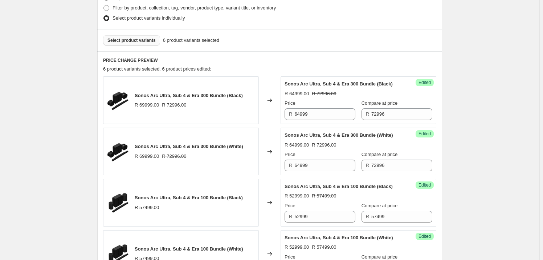
click at [153, 42] on span "Select product variants" at bounding box center [132, 40] width 48 height 6
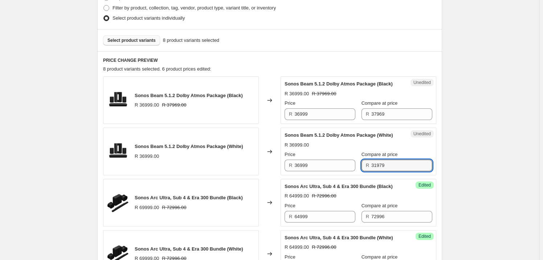
drag, startPoint x: 389, startPoint y: 163, endPoint x: 367, endPoint y: 161, distance: 22.3
click at [367, 161] on div "R 31979" at bounding box center [397, 165] width 71 height 12
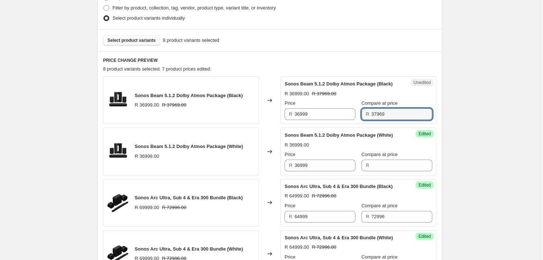
drag, startPoint x: 395, startPoint y: 112, endPoint x: 361, endPoint y: 115, distance: 33.5
click at [362, 115] on div "R 37969" at bounding box center [397, 114] width 71 height 12
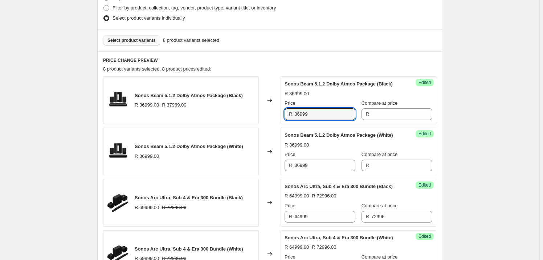
drag, startPoint x: 326, startPoint y: 114, endPoint x: 274, endPoint y: 116, distance: 52.7
click at [274, 116] on div "Sonos Beam 5.1.2 Dolby Atmos Package (Black) R 36999.00 R 37969.00 Changed to S…" at bounding box center [270, 100] width 334 height 48
type input "36999"
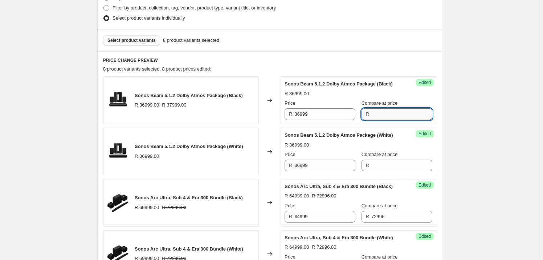
click at [387, 113] on input "Compare at price" at bounding box center [402, 114] width 61 height 12
paste input "36999"
type input "36999"
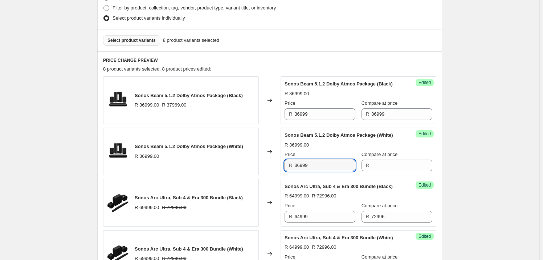
drag, startPoint x: 320, startPoint y: 161, endPoint x: 276, endPoint y: 162, distance: 44.3
click at [272, 162] on div "Sonos Beam 5.1.2 Dolby Atmos Package (White) R 36999.00 Changed to Success Edit…" at bounding box center [270, 152] width 334 height 48
type input "36999"
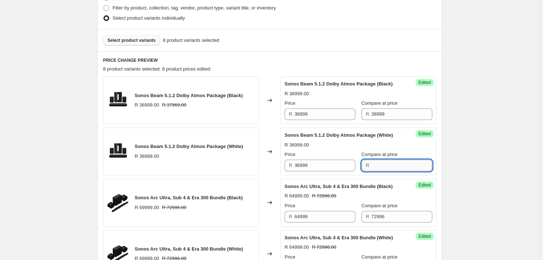
click at [387, 170] on input "Compare at price" at bounding box center [402, 165] width 61 height 12
paste input "36999"
type input "36999"
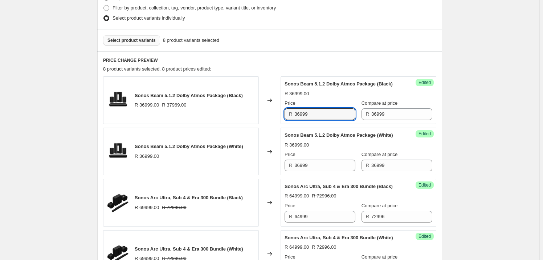
drag, startPoint x: 310, startPoint y: 112, endPoint x: 263, endPoint y: 108, distance: 47.0
click at [263, 108] on div "Sonos Beam 5.1.2 Dolby Atmos Package (Black) R 36999.00 R 37969.00 Changed to S…" at bounding box center [270, 100] width 334 height 48
type input "33999"
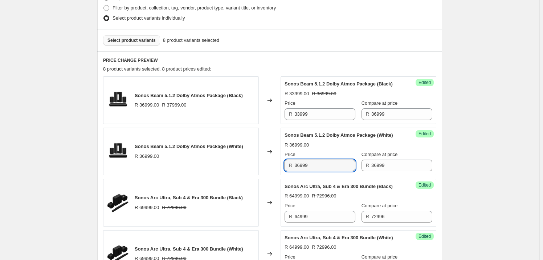
drag, startPoint x: 313, startPoint y: 163, endPoint x: 270, endPoint y: 158, distance: 43.5
click at [270, 158] on div "Sonos Beam 5.1.2 Dolby Atmos Package (White) R 36999.00 Changed to Success Edit…" at bounding box center [270, 152] width 334 height 48
type input "33999"
click at [385, 166] on input "36999" at bounding box center [402, 165] width 61 height 12
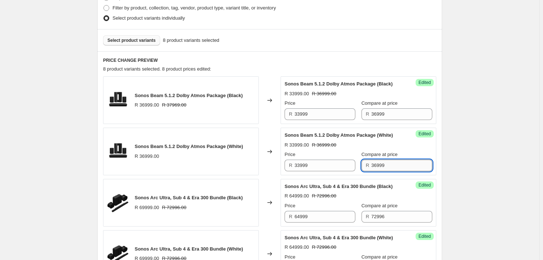
paste input "37,969.00"
drag, startPoint x: 401, startPoint y: 164, endPoint x: 313, endPoint y: 149, distance: 88.8
click at [313, 149] on div "Sonos Beam 5.1.2 Dolby Atmos Package (White) R 33999.00 R 36999.00 Price R 3399…" at bounding box center [359, 152] width 148 height 40
paste input "text"
type input "36999"
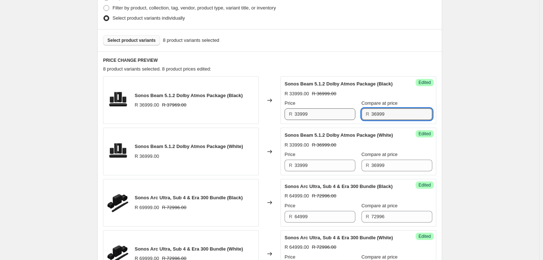
drag, startPoint x: 388, startPoint y: 111, endPoint x: 344, endPoint y: 112, distance: 43.6
click at [344, 112] on div "Price R 33999 Compare at price R 36999" at bounding box center [359, 110] width 148 height 20
paste input "7,969.00"
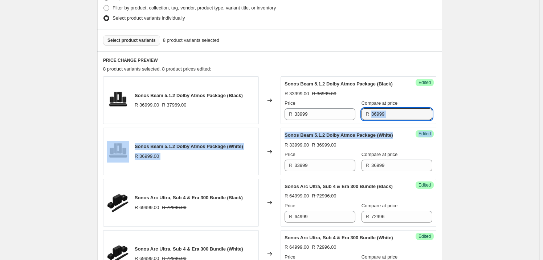
click at [468, 124] on div "Create new price [MEDICAL_DATA]. This page is ready Create new price [MEDICAL_D…" at bounding box center [270, 200] width 540 height 862
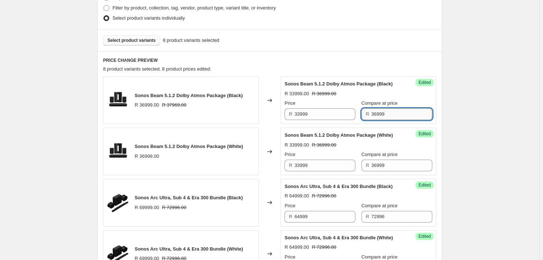
click at [397, 116] on input "36999" at bounding box center [402, 114] width 61 height 12
drag, startPoint x: 394, startPoint y: 112, endPoint x: 355, endPoint y: 107, distance: 39.6
click at [355, 107] on div "Price R 33999 Compare at price R 36999" at bounding box center [359, 110] width 148 height 20
paste input "7,969.00"
click at [468, 120] on div "Create new price [MEDICAL_DATA]. This page is ready Create new price [MEDICAL_D…" at bounding box center [270, 200] width 540 height 862
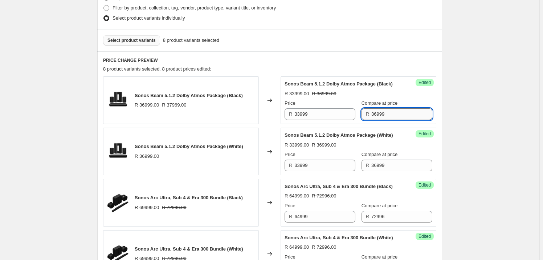
click at [394, 116] on input "36999" at bounding box center [402, 114] width 61 height 12
drag, startPoint x: 394, startPoint y: 116, endPoint x: 280, endPoint y: 103, distance: 115.1
click at [280, 103] on div "Sonos Beam 5.1.2 Dolby Atmos Package (Black) R 36999.00 R 37969.00 Changed to S…" at bounding box center [270, 100] width 334 height 48
type input "37969"
click at [385, 162] on input "36999" at bounding box center [402, 165] width 61 height 12
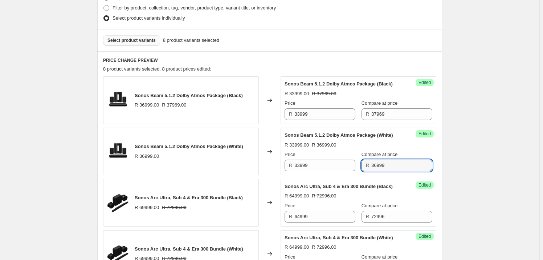
drag, startPoint x: 385, startPoint y: 162, endPoint x: 346, endPoint y: 158, distance: 39.8
click at [346, 158] on div "Price R 33999 Compare at price R 36999" at bounding box center [359, 161] width 148 height 20
type input "37969"
click at [492, 153] on div "Create new price [MEDICAL_DATA]. This page is ready Create new price [MEDICAL_D…" at bounding box center [270, 200] width 540 height 862
click at [131, 40] on span "Select product variants" at bounding box center [132, 40] width 48 height 6
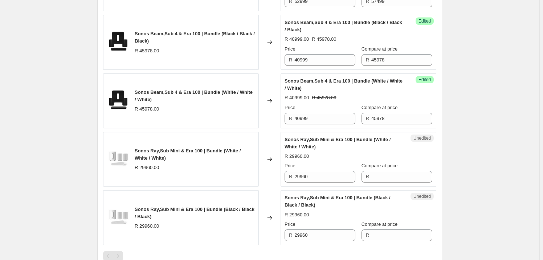
scroll to position [694, 0]
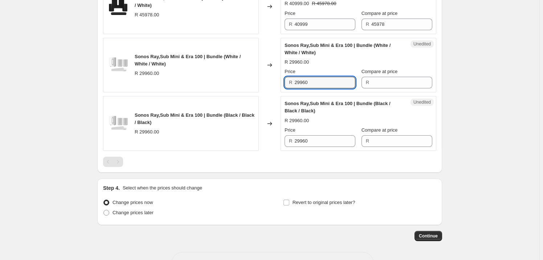
drag, startPoint x: 326, startPoint y: 80, endPoint x: 251, endPoint y: 81, distance: 74.5
click at [251, 81] on div "Sonos Ray,Sub Mini & Era 100 | Bundle (White / White / White) R 29960.00 Change…" at bounding box center [270, 65] width 334 height 55
type input "29960"
click at [381, 78] on input "Compare at price" at bounding box center [402, 83] width 61 height 12
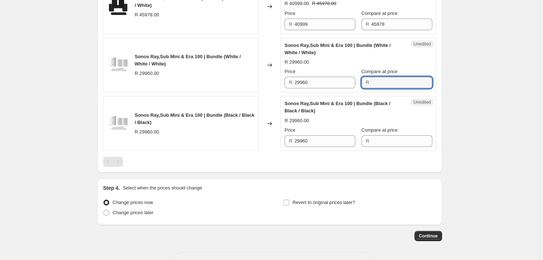
paste input "29960"
type input "29960"
drag, startPoint x: 279, startPoint y: 80, endPoint x: 258, endPoint y: 80, distance: 21.4
click at [258, 80] on div "Sonos Ray,Sub Mini & Era 100 | Bundle (White / White / White) R 29960.00 Change…" at bounding box center [270, 65] width 334 height 55
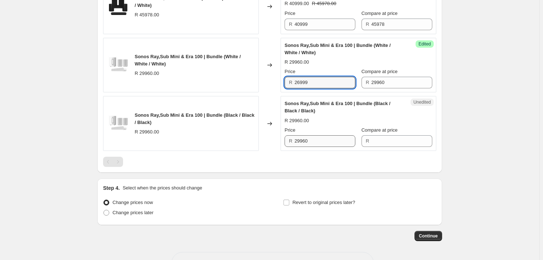
type input "26999"
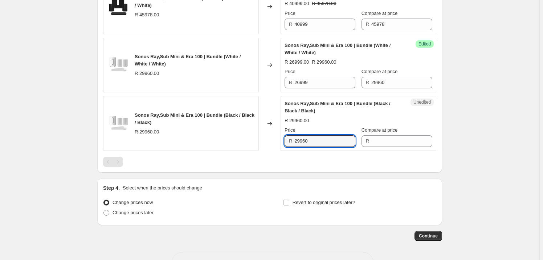
drag, startPoint x: 324, startPoint y: 141, endPoint x: 268, endPoint y: 142, distance: 55.2
click at [268, 142] on div "Sonos Ray,Sub Mini & Era 100 | Bundle (Black / Black / Black) R 29960.00 Change…" at bounding box center [270, 123] width 334 height 55
type input "29960"
click at [385, 132] on label "Compare at price" at bounding box center [380, 129] width 36 height 7
click at [385, 135] on input "Compare at price" at bounding box center [402, 141] width 61 height 12
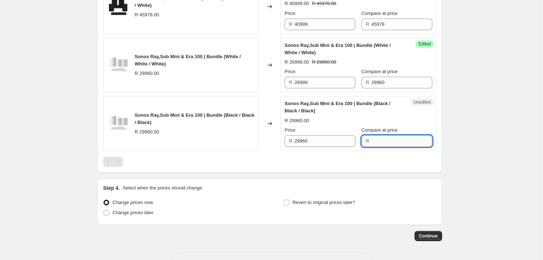
click at [388, 138] on input "Compare at price" at bounding box center [402, 141] width 61 height 12
paste input "29960"
type input "29960"
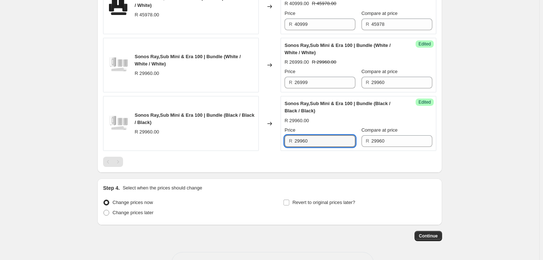
drag, startPoint x: 332, startPoint y: 141, endPoint x: 272, endPoint y: 133, distance: 61.1
click at [272, 133] on div "Sonos Ray,Sub Mini & Era 100 | Bundle (Black / Black / Black) R 29960.00 Change…" at bounding box center [270, 123] width 334 height 55
type input "26999"
click at [298, 205] on span "Revert to original prices later?" at bounding box center [324, 202] width 63 height 7
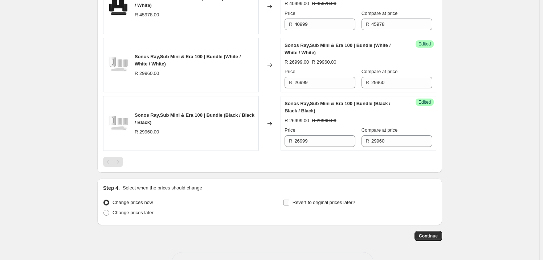
click at [290, 205] on input "Revert to original prices later?" at bounding box center [287, 202] width 6 height 6
checkbox input "true"
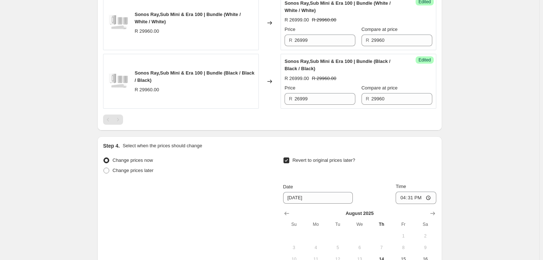
scroll to position [825, 0]
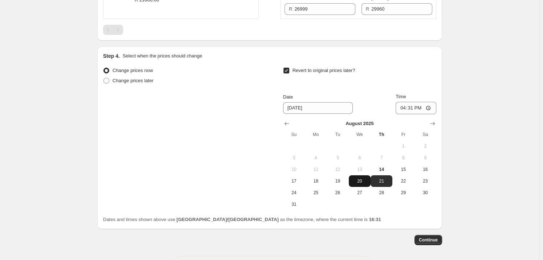
click at [364, 180] on span "20" at bounding box center [360, 181] width 16 height 6
click at [396, 178] on button "22" at bounding box center [404, 181] width 22 height 12
click at [381, 179] on span "21" at bounding box center [382, 181] width 16 height 6
type input "[DATE]"
click at [414, 110] on input "16:31" at bounding box center [416, 108] width 41 height 12
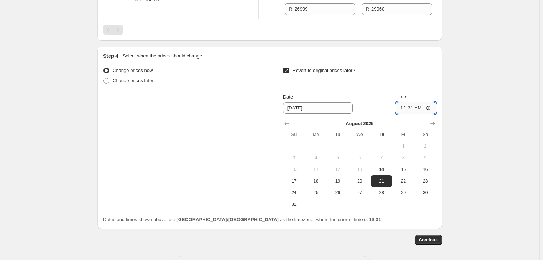
type input "00:00"
click at [432, 240] on span "Continue" at bounding box center [428, 240] width 19 height 6
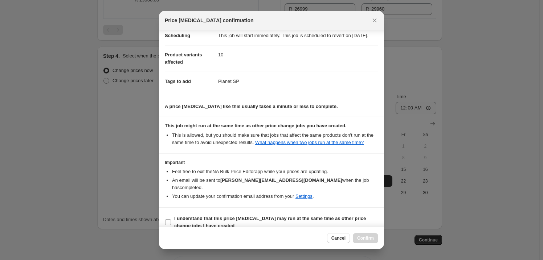
scroll to position [26, 0]
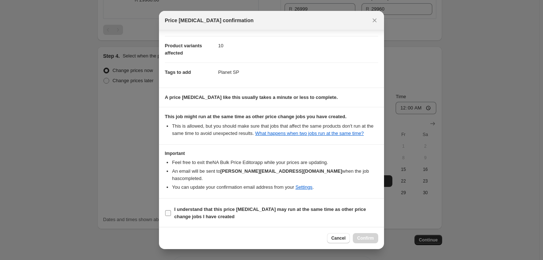
click at [168, 214] on input "I understand that this price [MEDICAL_DATA] may run at the same time as other p…" at bounding box center [168, 213] width 6 height 6
checkbox input "true"
click at [368, 238] on span "Confirm" at bounding box center [365, 238] width 17 height 6
